Goal: Find specific page/section: Find specific page/section

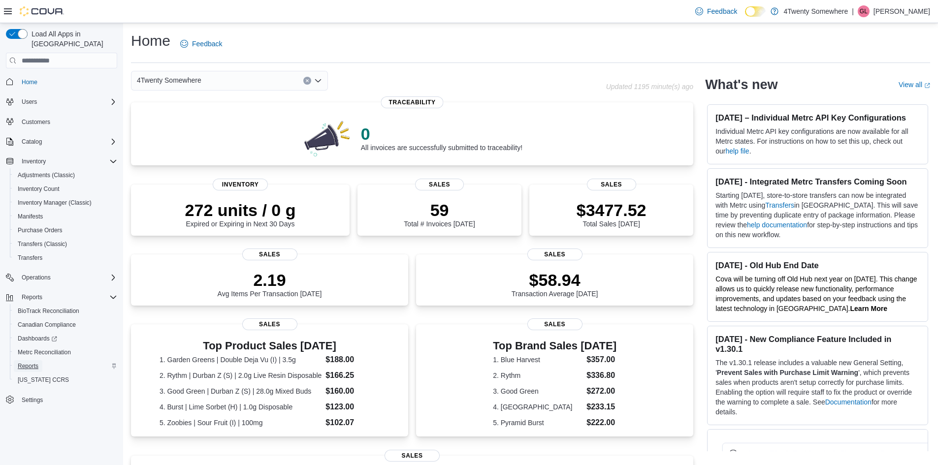
click at [30, 362] on span "Reports" at bounding box center [28, 366] width 21 height 8
